Goal: Navigation & Orientation: Find specific page/section

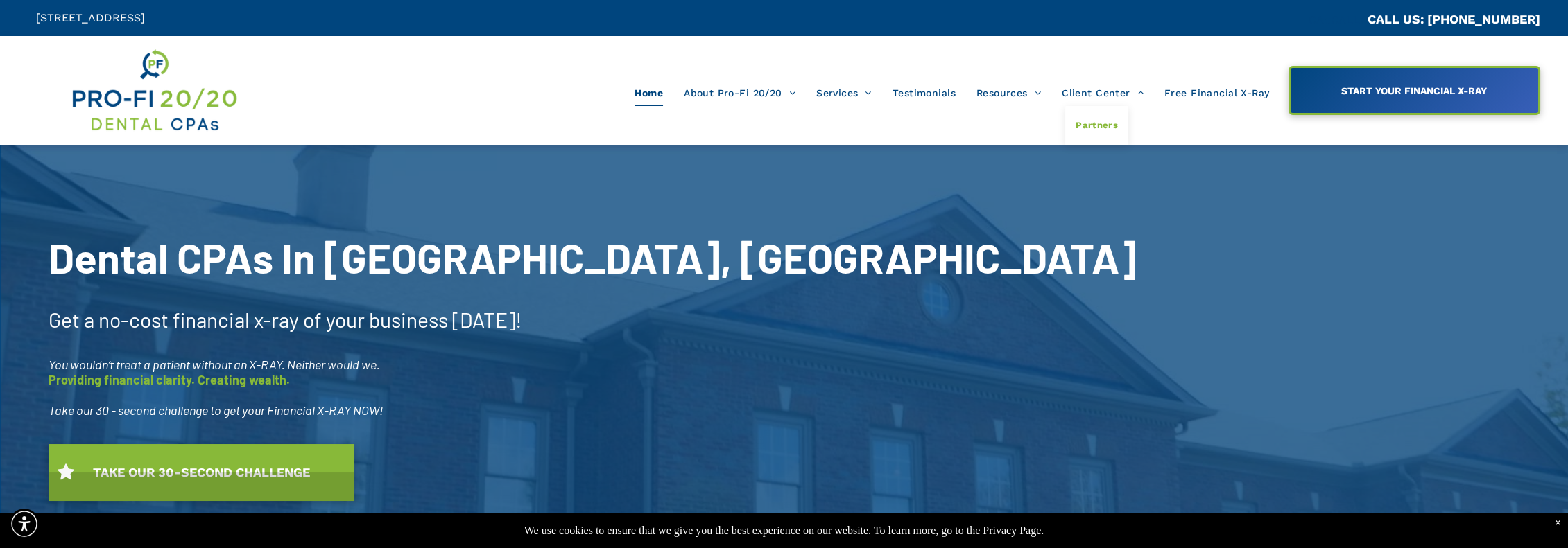
click at [1098, 125] on span "Partners" at bounding box center [1096, 125] width 42 height 18
